Goal: Transaction & Acquisition: Purchase product/service

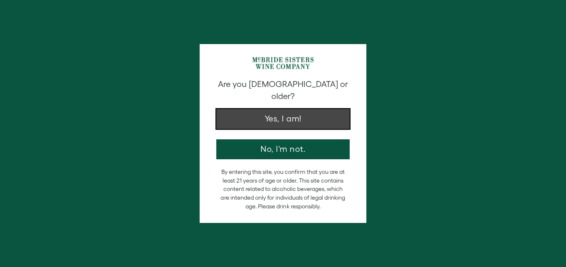
click at [332, 109] on button "Yes, I am!" at bounding box center [282, 119] width 133 height 20
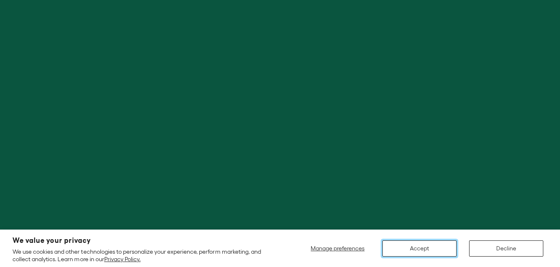
click at [427, 252] on button "Accept" at bounding box center [419, 249] width 74 height 16
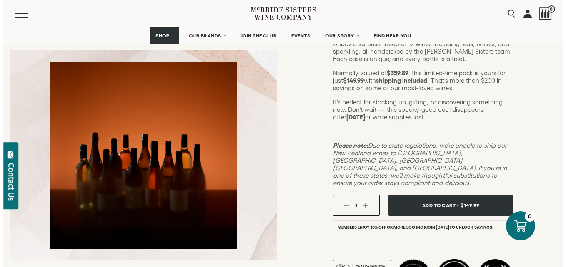
scroll to position [167, 0]
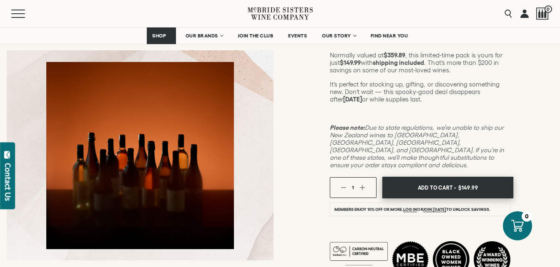
click at [440, 182] on span "Add To Cart -" at bounding box center [436, 188] width 38 height 12
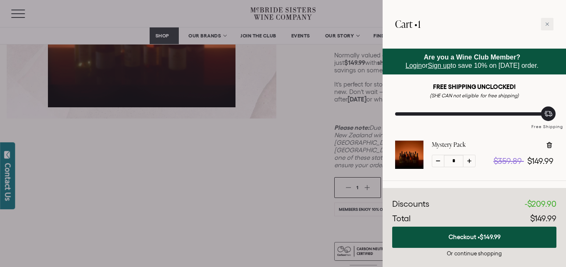
click at [407, 66] on span "Login" at bounding box center [413, 65] width 16 height 7
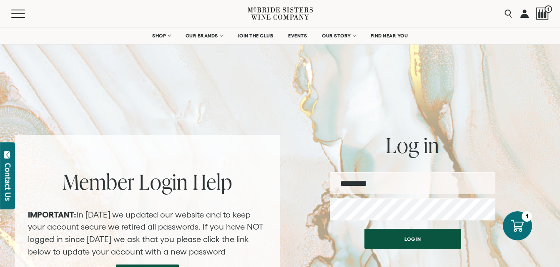
type input "**********"
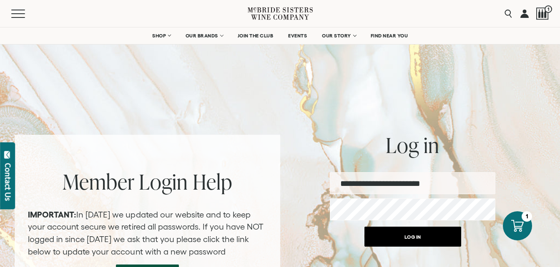
click at [414, 241] on button "Log in" at bounding box center [412, 237] width 97 height 20
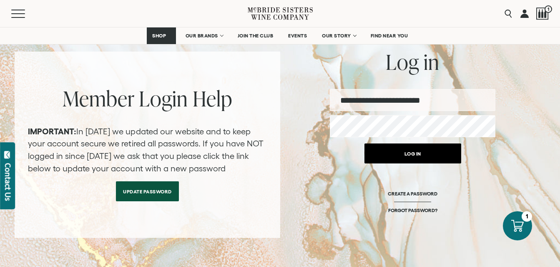
click at [416, 152] on button "Log in" at bounding box center [412, 154] width 97 height 20
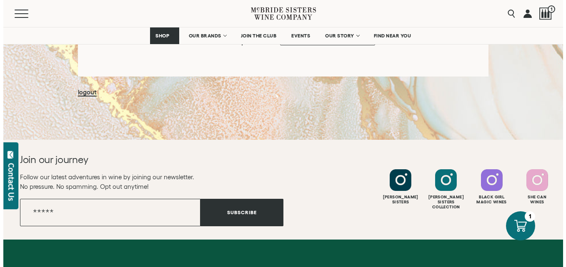
scroll to position [292, 0]
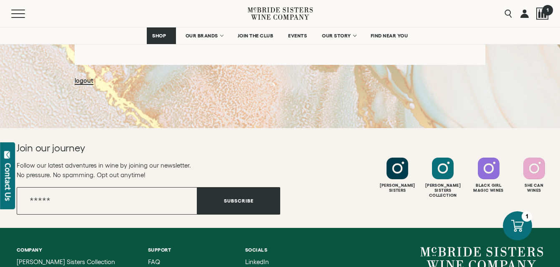
click at [545, 14] on span "1" at bounding box center [547, 10] width 10 height 10
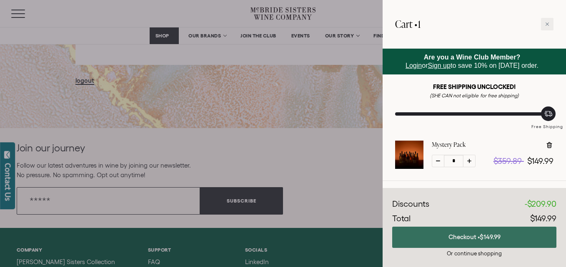
click at [460, 236] on button "Checkout • $149.99" at bounding box center [474, 237] width 164 height 21
